Goal: Complete application form

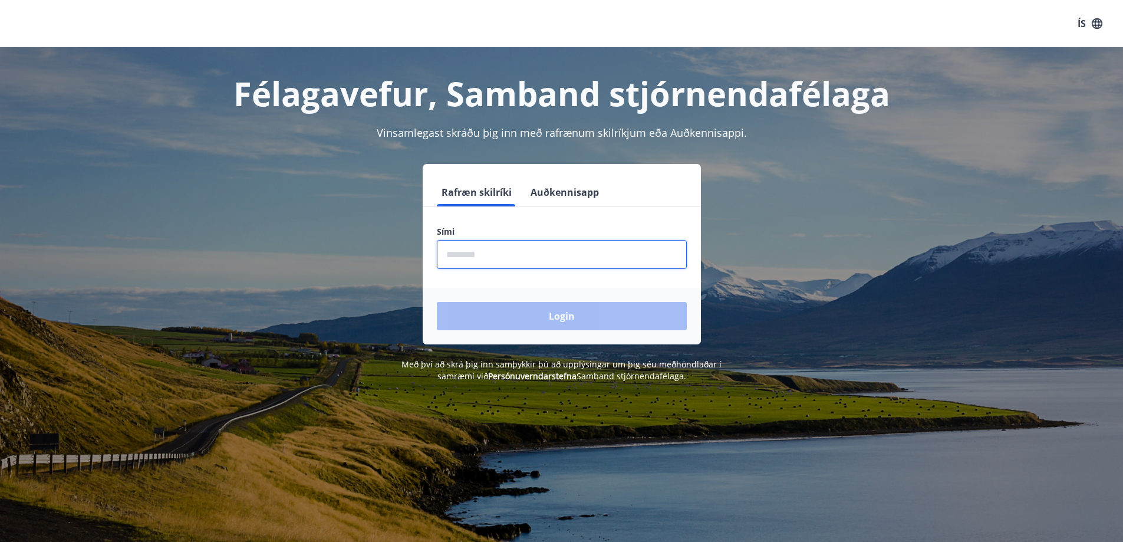
click at [529, 253] on input "phone" at bounding box center [562, 254] width 250 height 29
type input "********"
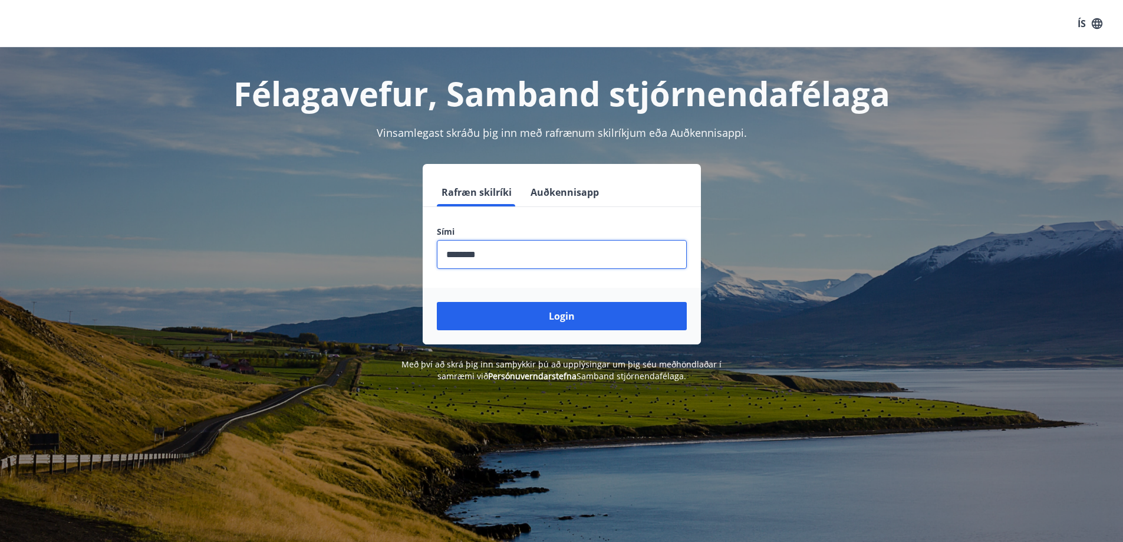
click at [545, 312] on button "Login" at bounding box center [562, 316] width 250 height 28
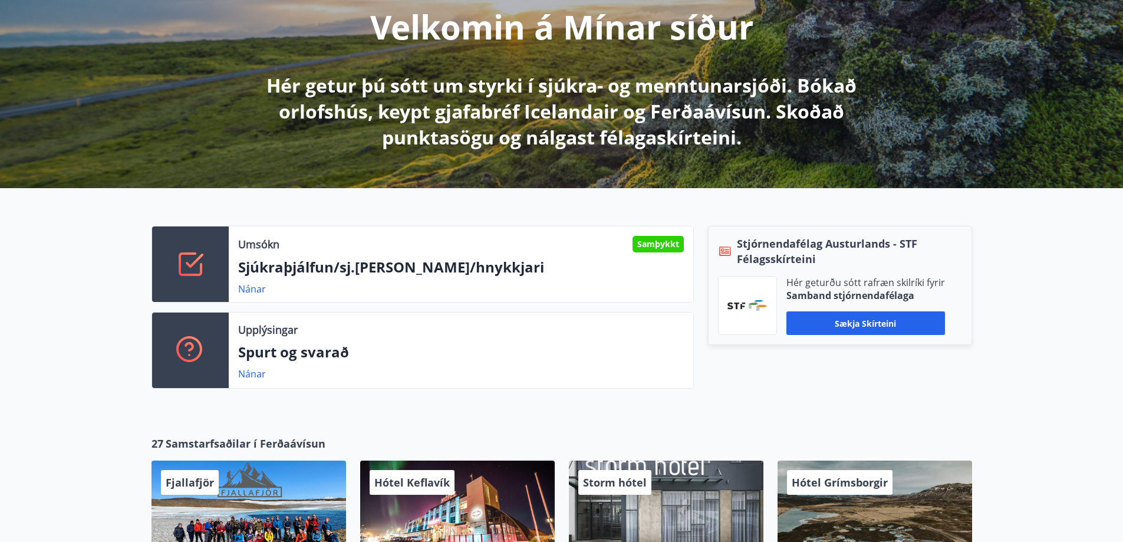
scroll to position [177, 0]
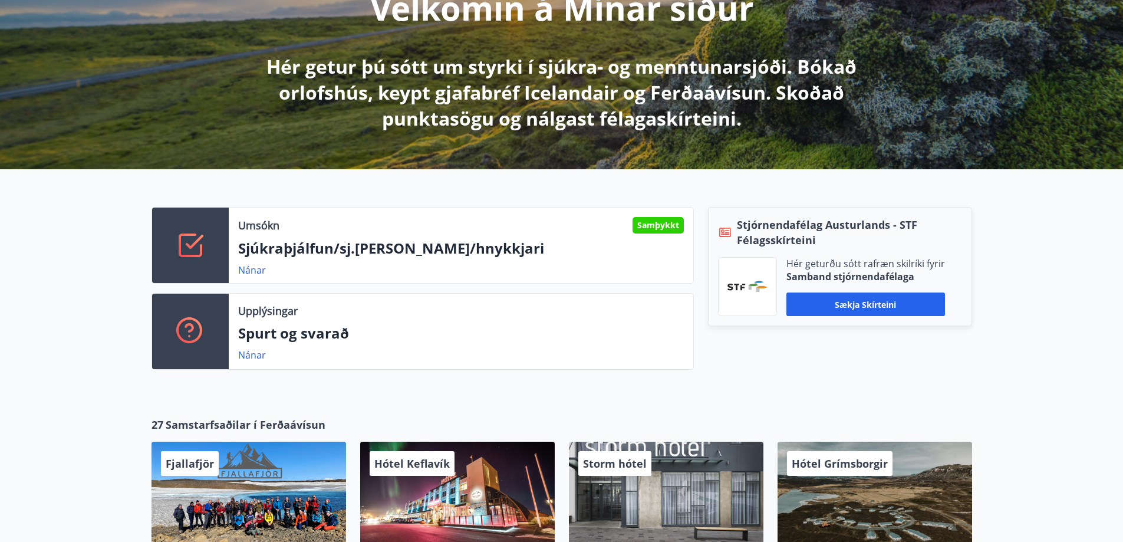
click at [256, 272] on link "Nánar" at bounding box center [252, 269] width 28 height 13
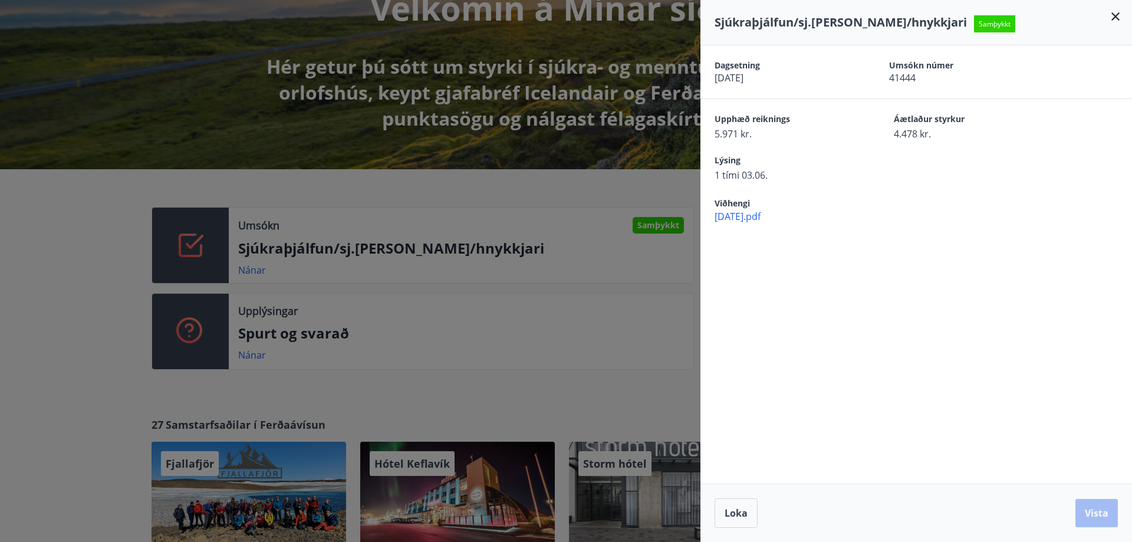
click at [1114, 21] on icon at bounding box center [1115, 16] width 14 height 14
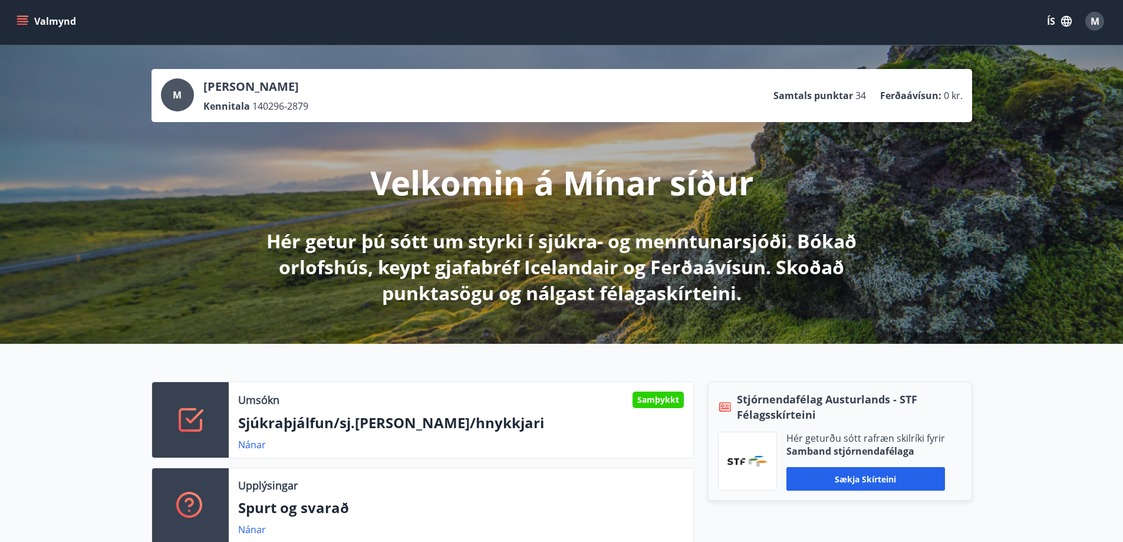
scroll to position [0, 0]
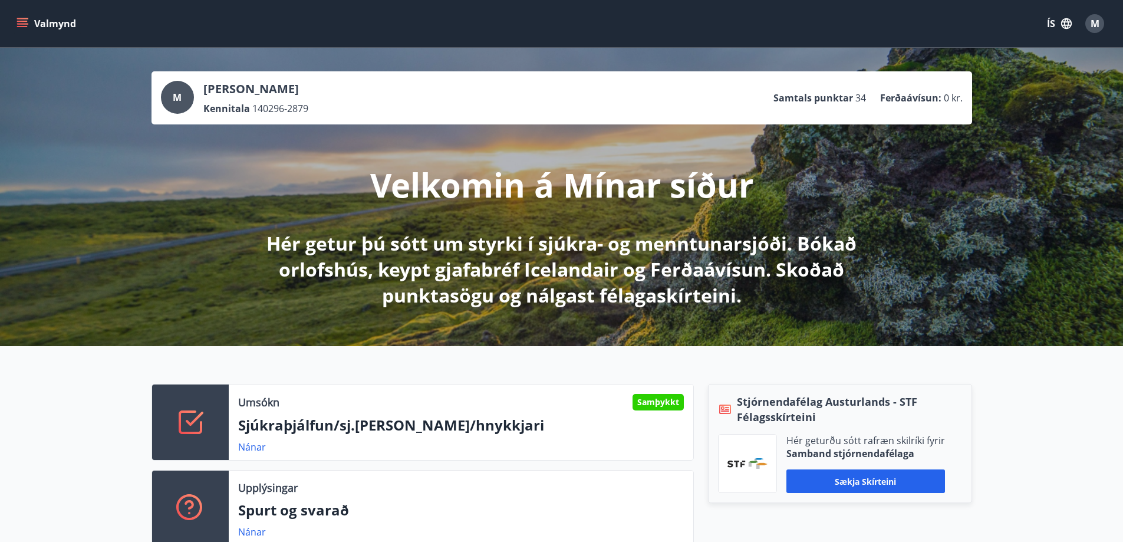
click at [42, 19] on button "Valmynd" at bounding box center [47, 23] width 67 height 21
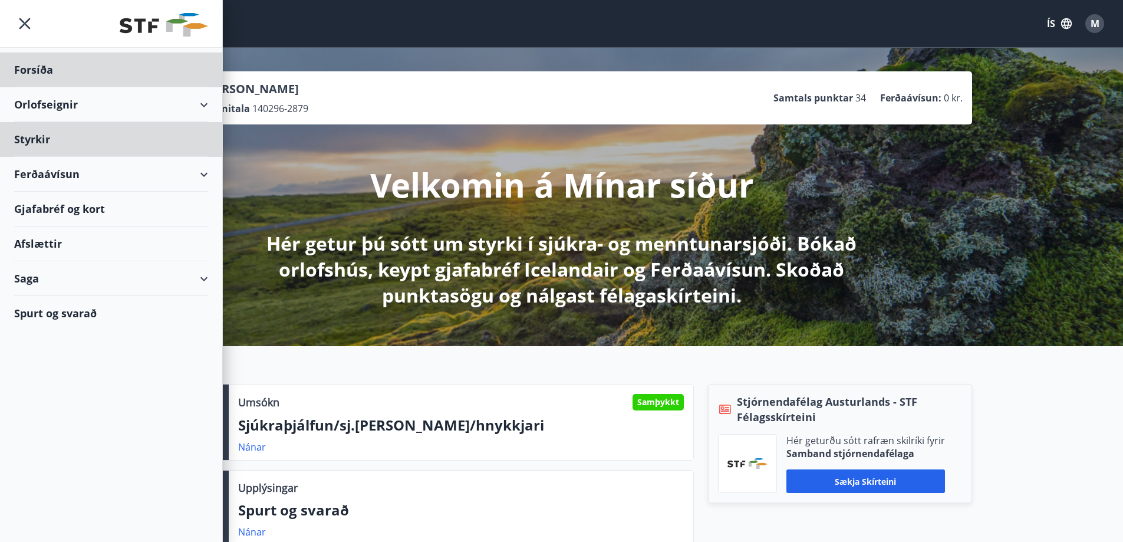
click at [60, 146] on div "Styrkir" at bounding box center [111, 139] width 194 height 35
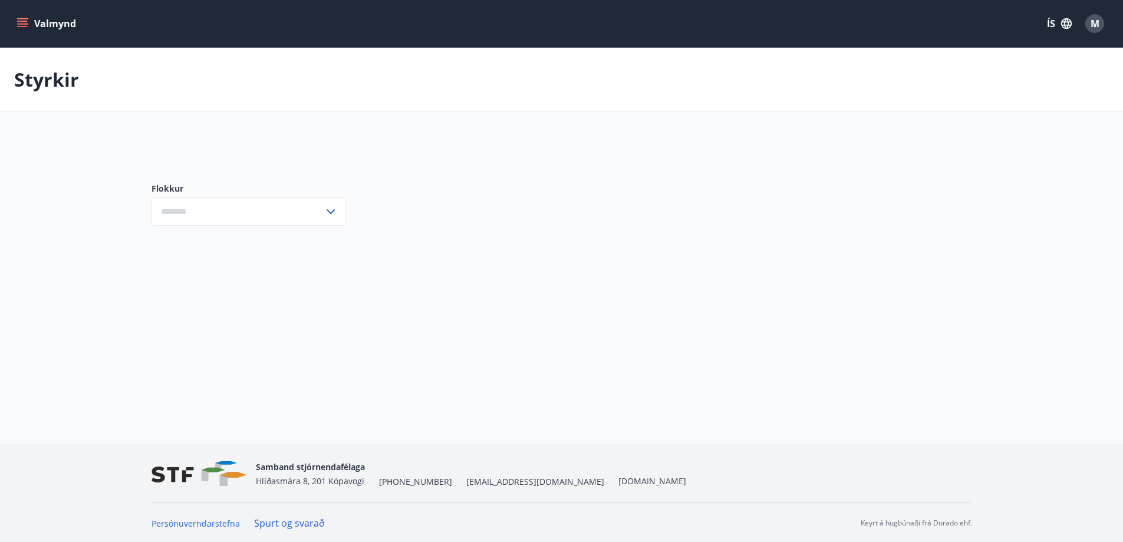
type input "***"
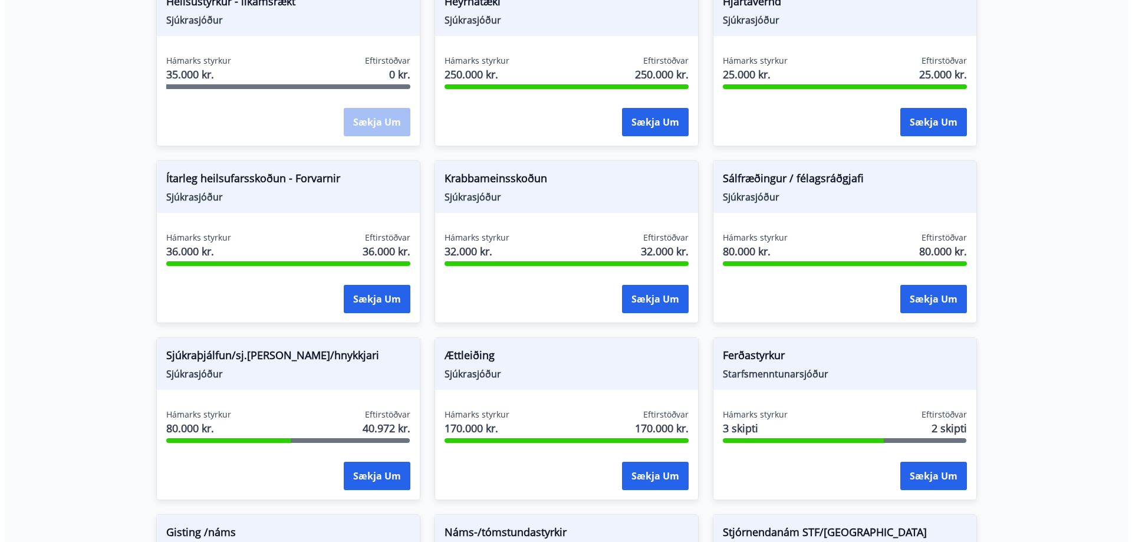
scroll to position [707, 0]
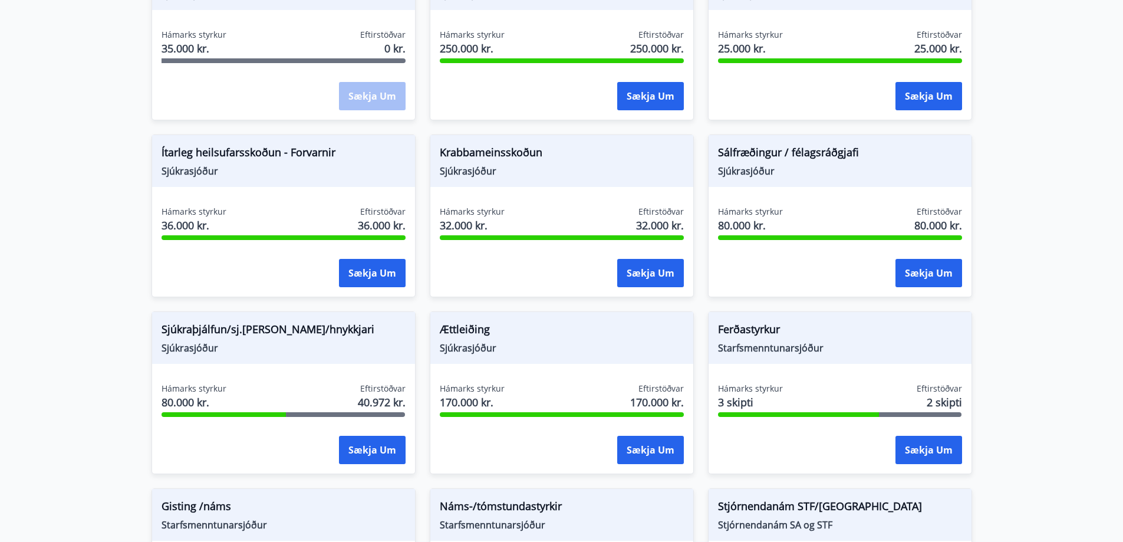
click at [370, 463] on button "Sækja um" at bounding box center [372, 450] width 67 height 28
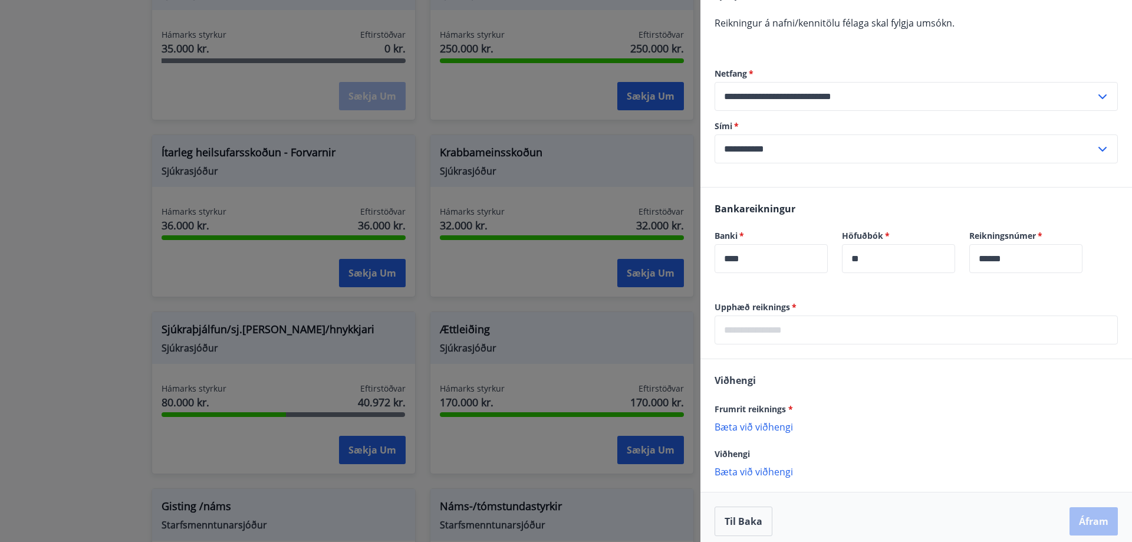
scroll to position [230, 0]
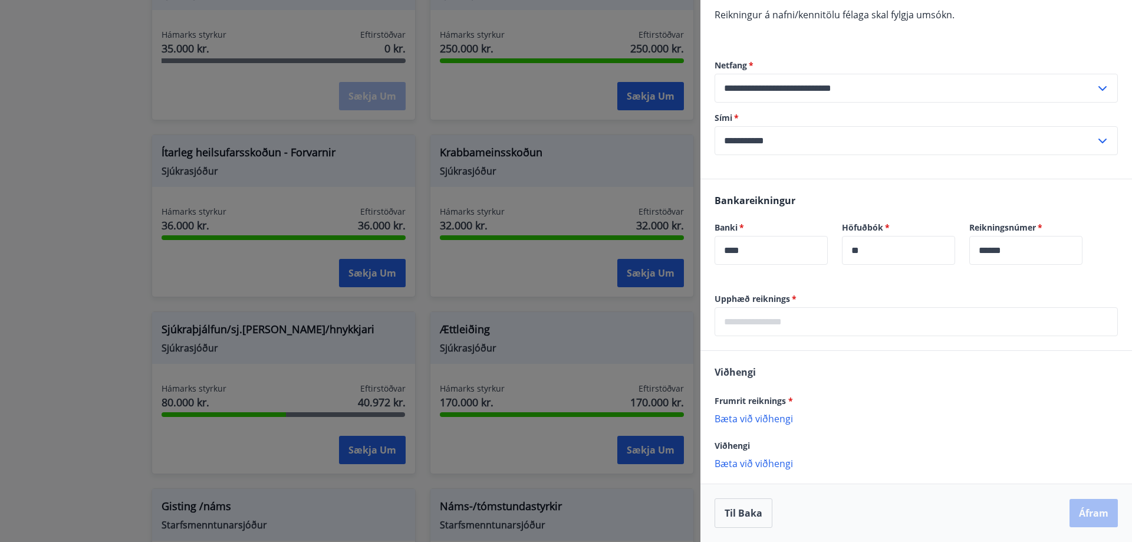
click at [787, 329] on input "text" at bounding box center [915, 321] width 403 height 29
type input "****"
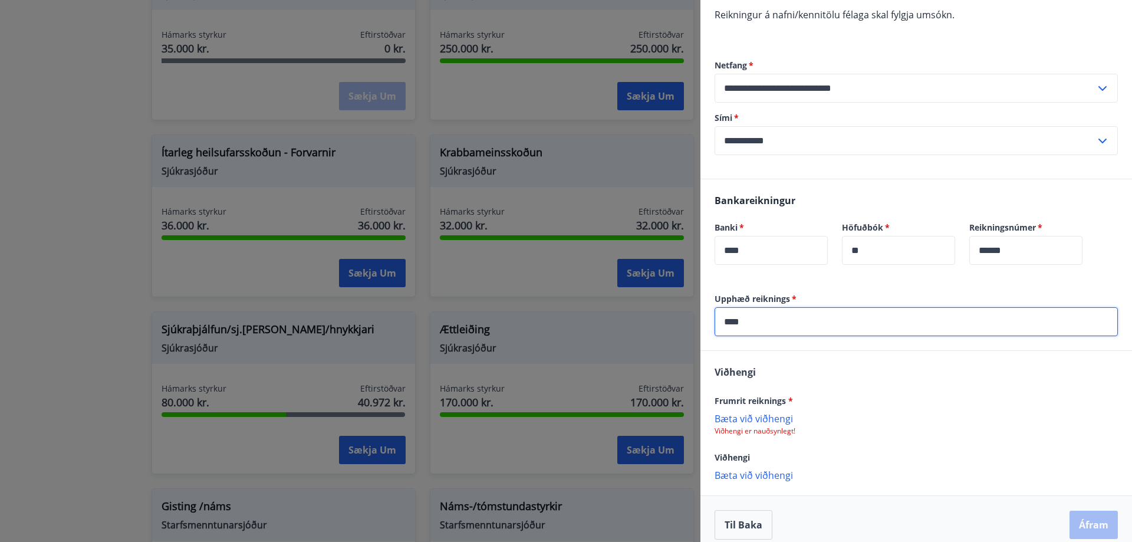
click at [755, 418] on p "Bæta við viðhengi" at bounding box center [915, 418] width 403 height 12
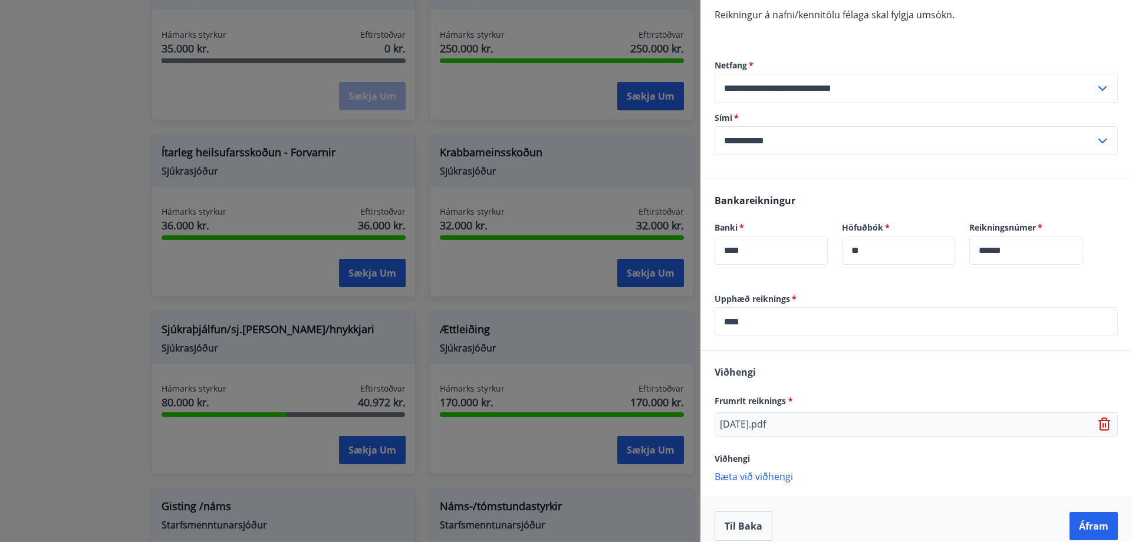
click at [1086, 526] on button "Áfram" at bounding box center [1093, 526] width 48 height 28
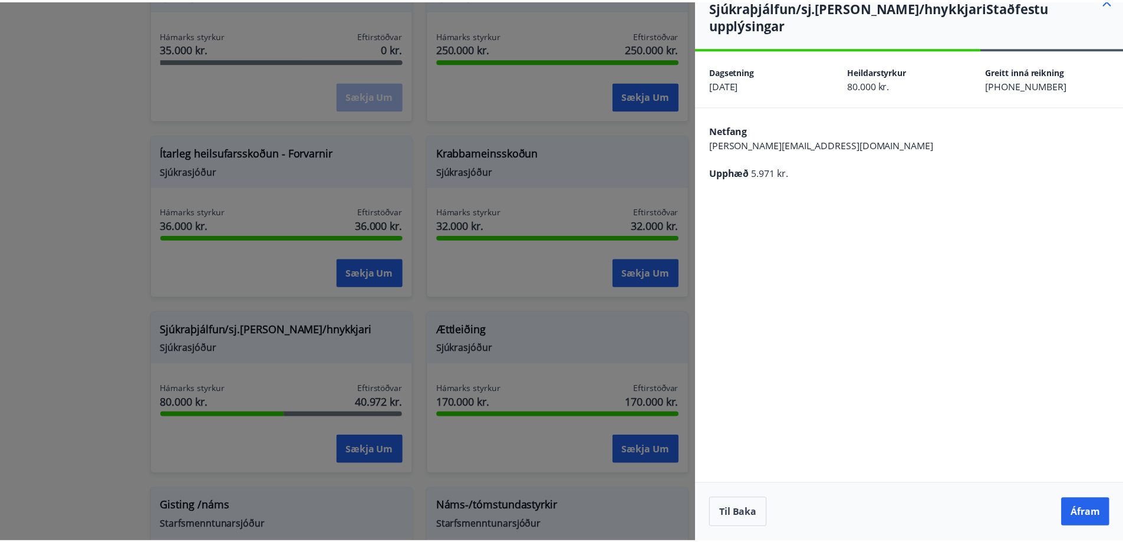
scroll to position [0, 0]
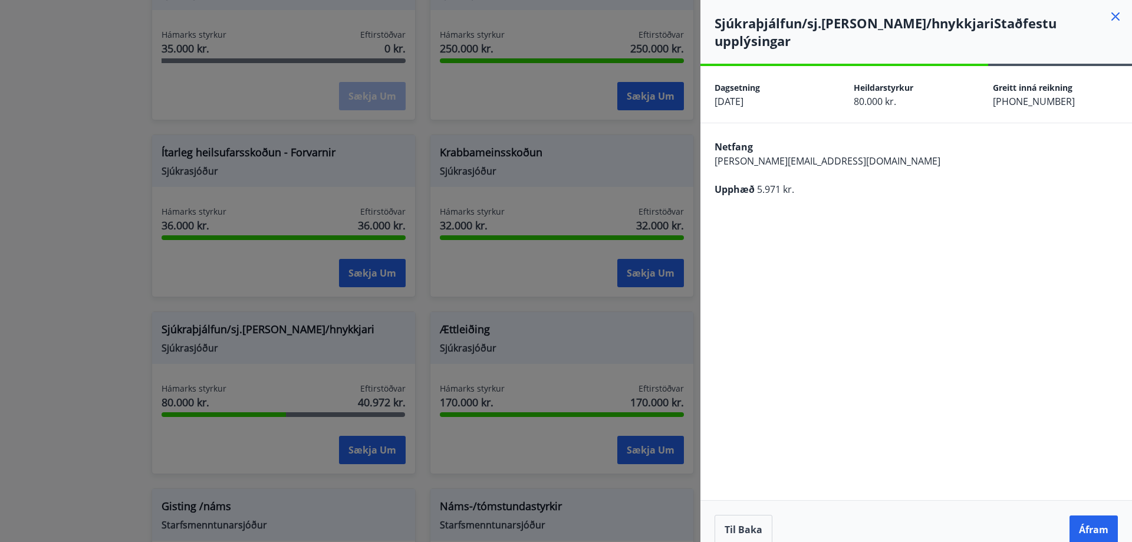
click at [1087, 515] on button "Áfram" at bounding box center [1093, 529] width 48 height 28
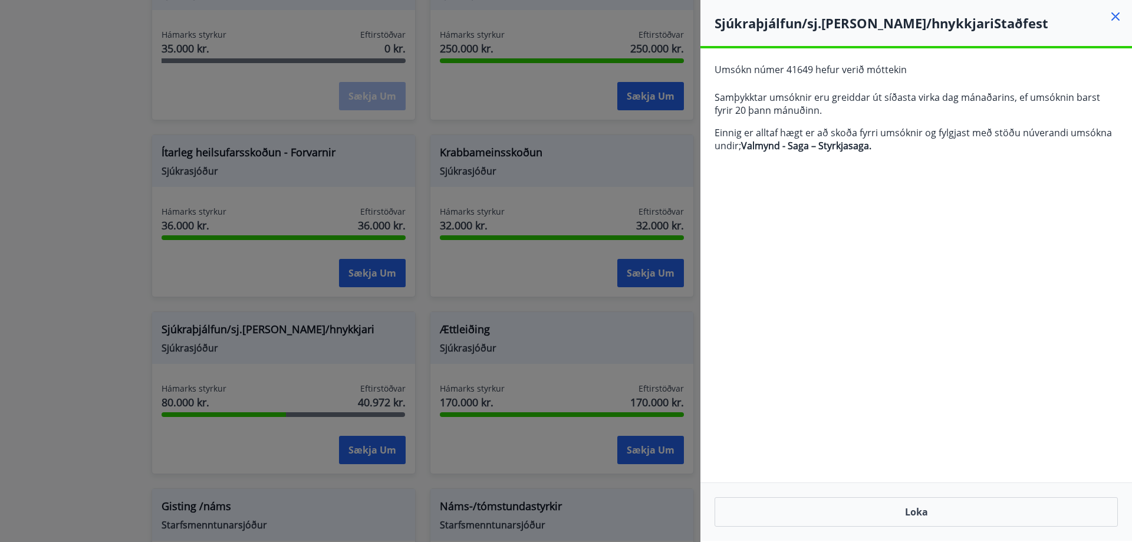
click at [981, 510] on button "Loka" at bounding box center [915, 511] width 403 height 29
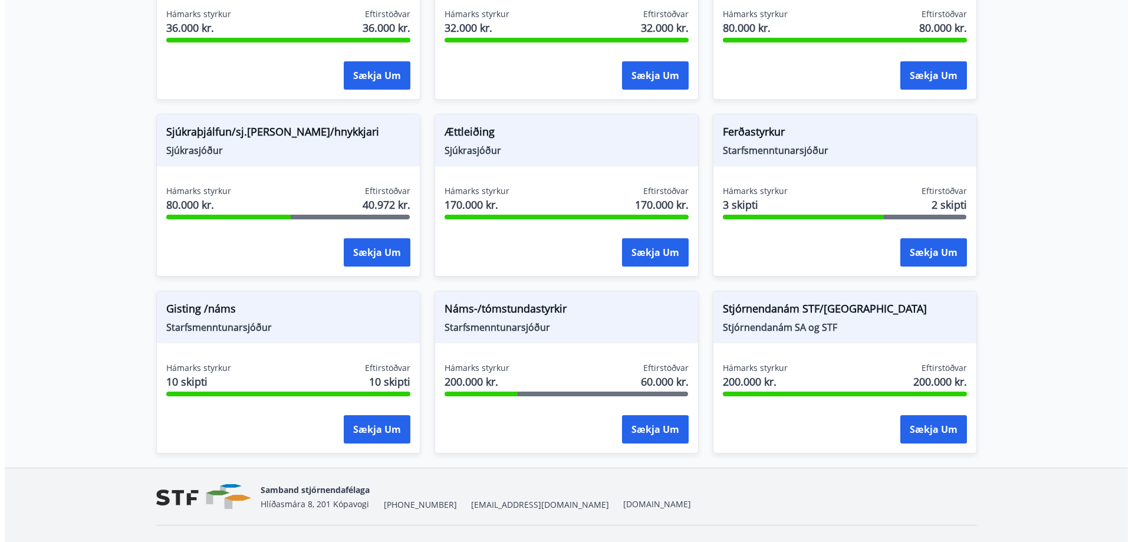
scroll to position [930, 0]
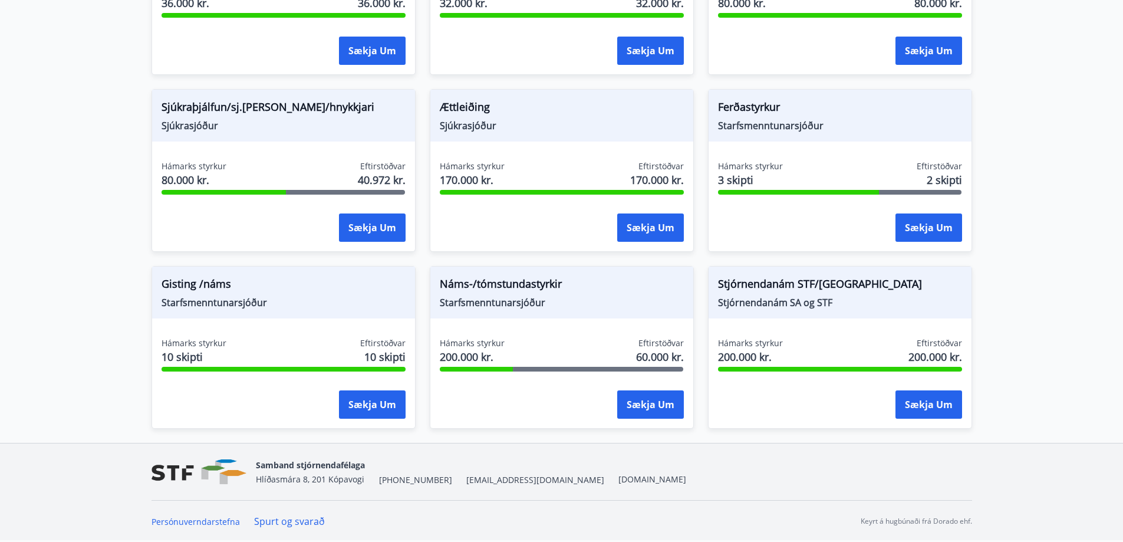
click at [530, 296] on span "Starfsmenntunarsjóður" at bounding box center [562, 302] width 244 height 13
click at [644, 400] on button "Sækja um" at bounding box center [650, 404] width 67 height 28
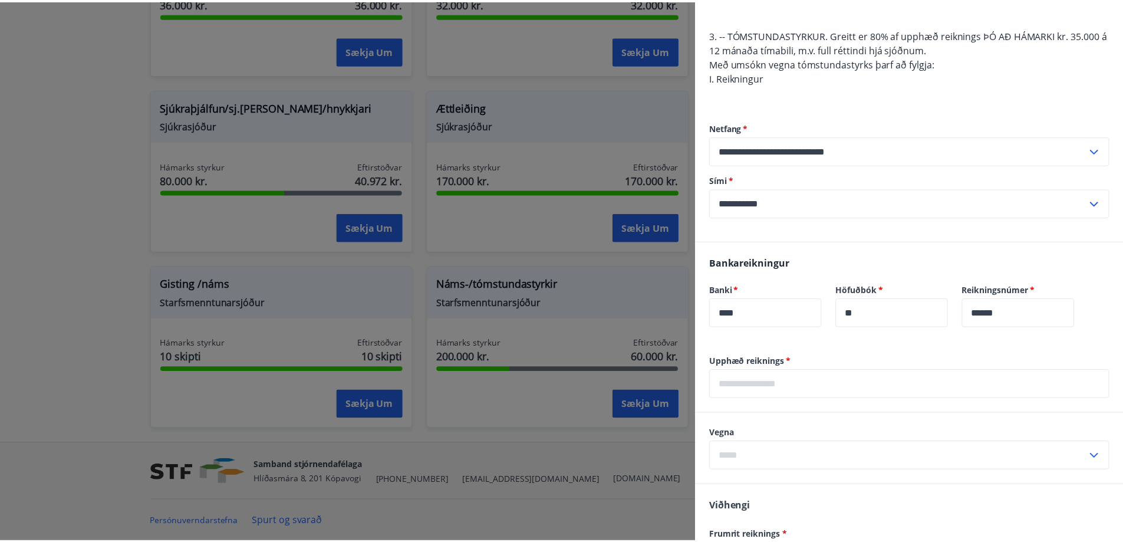
scroll to position [443, 0]
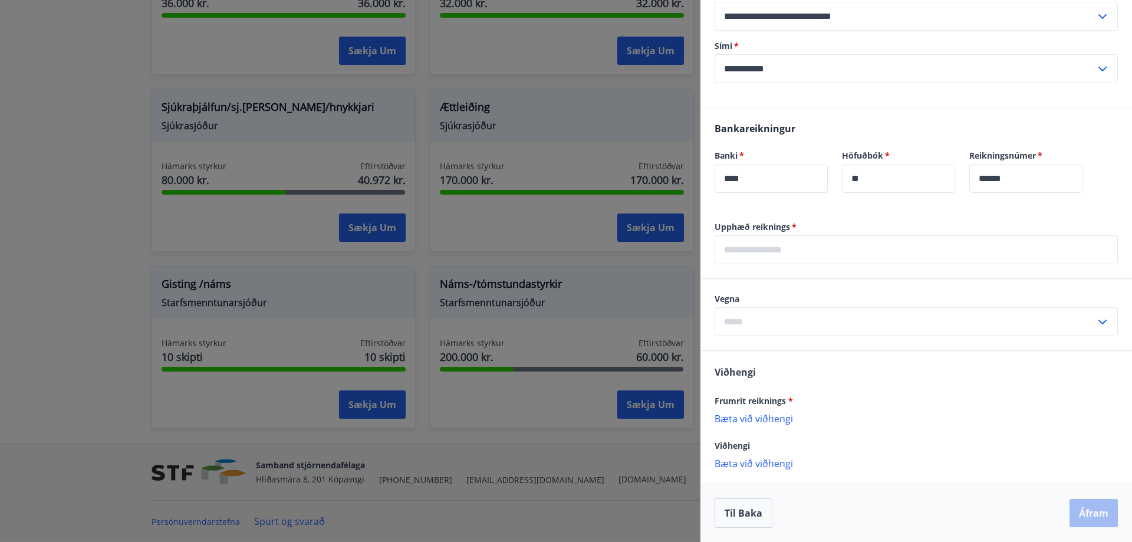
click at [91, 212] on div at bounding box center [566, 271] width 1132 height 542
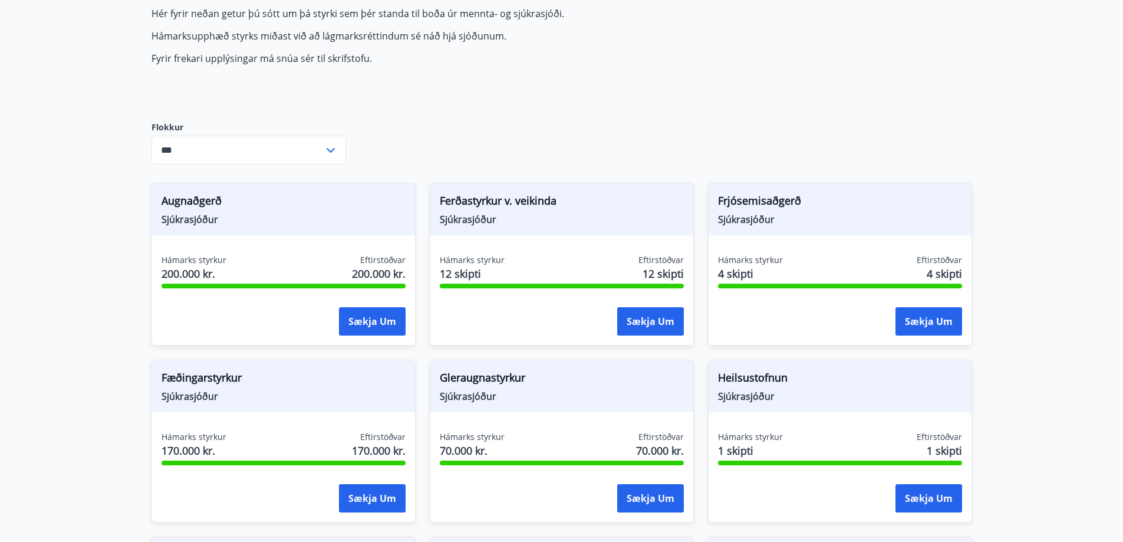
scroll to position [0, 0]
